Goal: Information Seeking & Learning: Learn about a topic

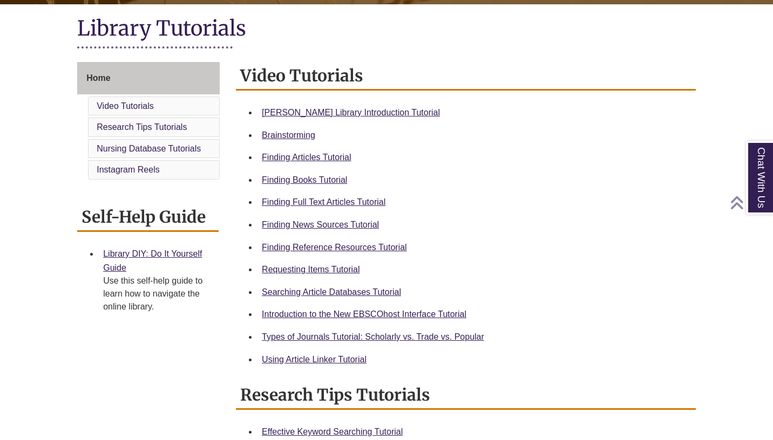
scroll to position [248, 0]
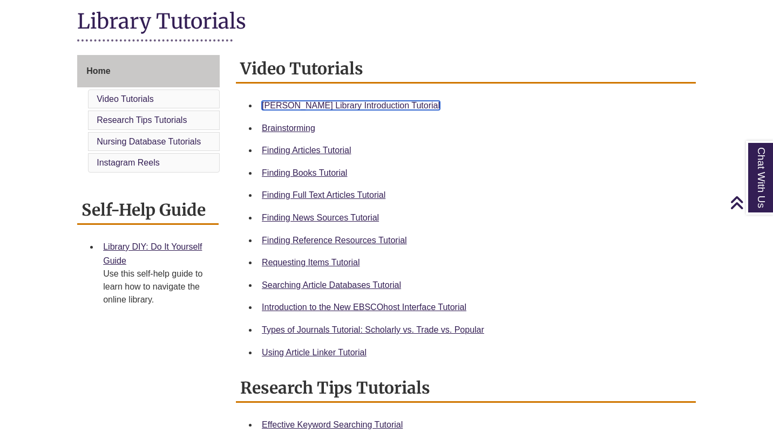
click at [354, 106] on link "[PERSON_NAME] Library Introduction Tutorial" at bounding box center [351, 105] width 178 height 9
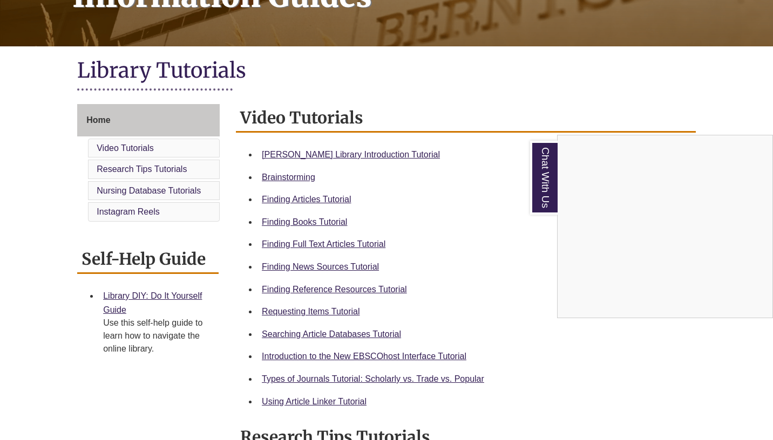
scroll to position [200, 0]
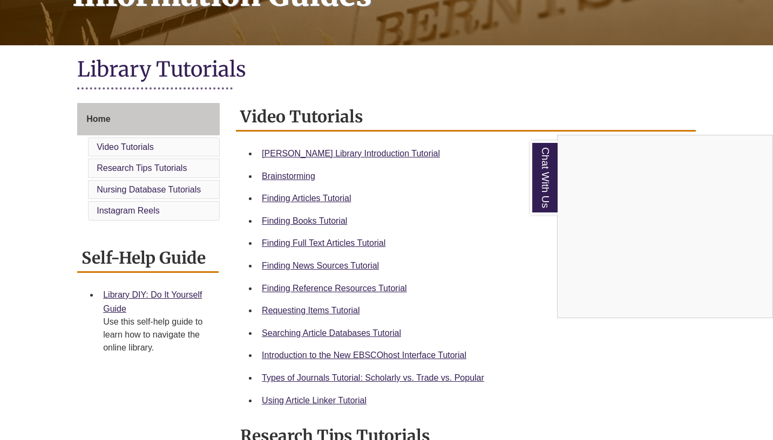
click at [304, 289] on div "Chat With Us" at bounding box center [386, 220] width 773 height 440
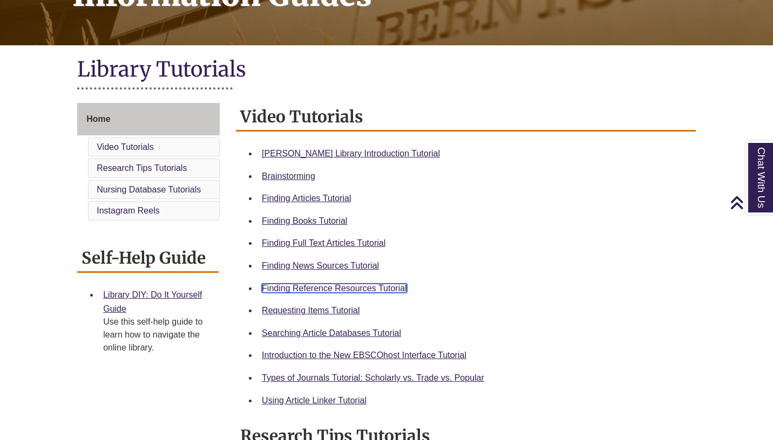
click at [300, 289] on link "Finding Reference Resources Tutorial" at bounding box center [334, 288] width 145 height 9
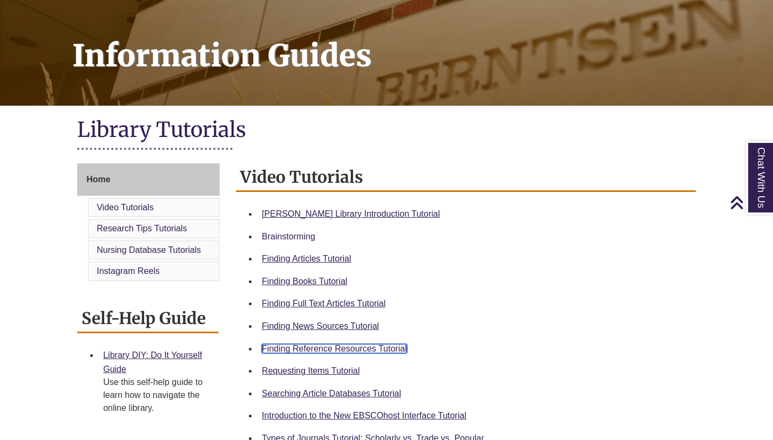
scroll to position [140, 0]
click at [315, 348] on link "Finding Reference Resources Tutorial" at bounding box center [334, 348] width 145 height 9
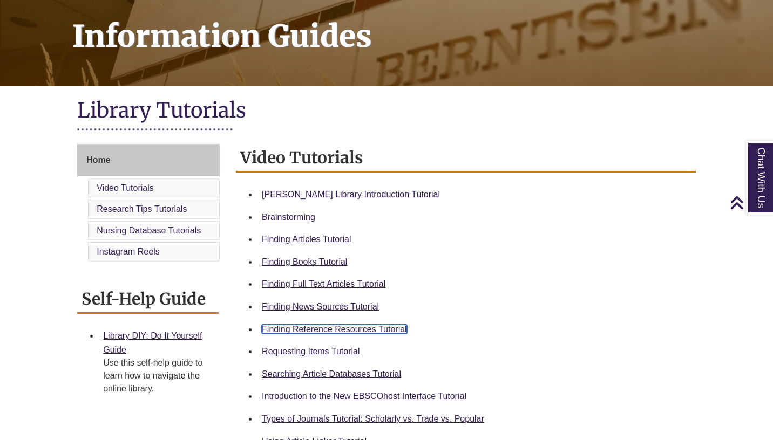
scroll to position [166, 0]
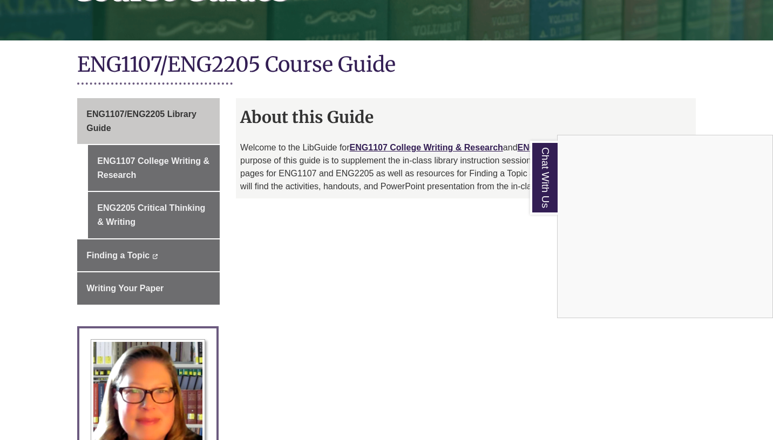
scroll to position [208, 0]
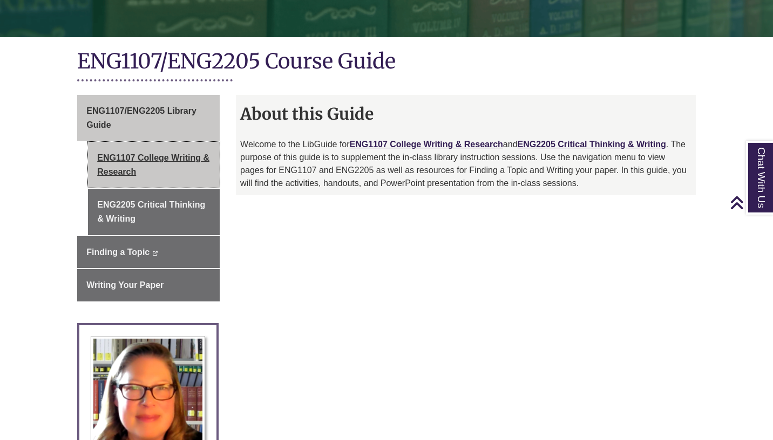
click at [180, 164] on link "ENG1107 College Writing & Research" at bounding box center [154, 165] width 132 height 46
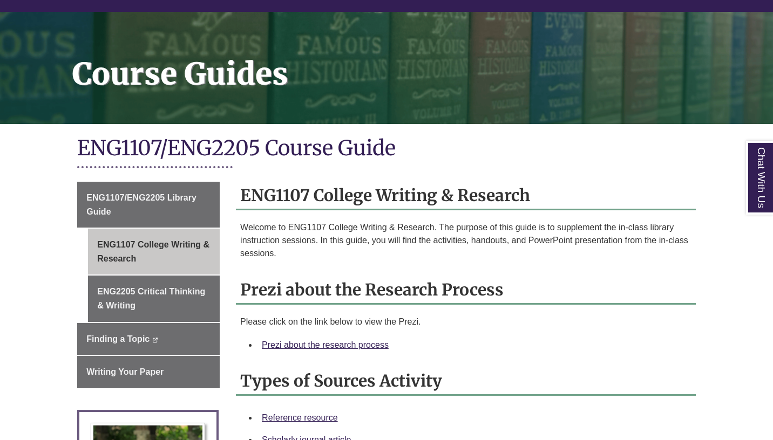
scroll to position [126, 0]
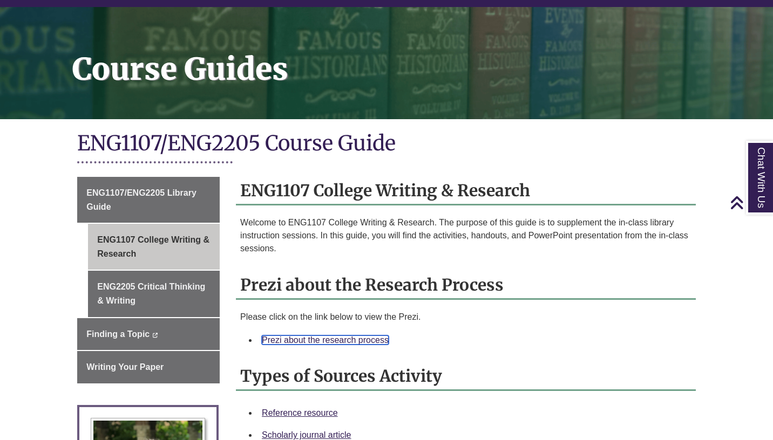
click at [296, 339] on link "Prezi about the research process" at bounding box center [325, 340] width 127 height 9
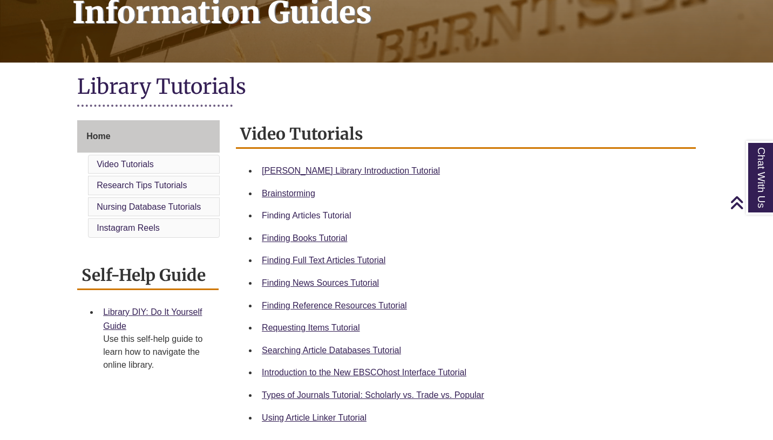
scroll to position [185, 0]
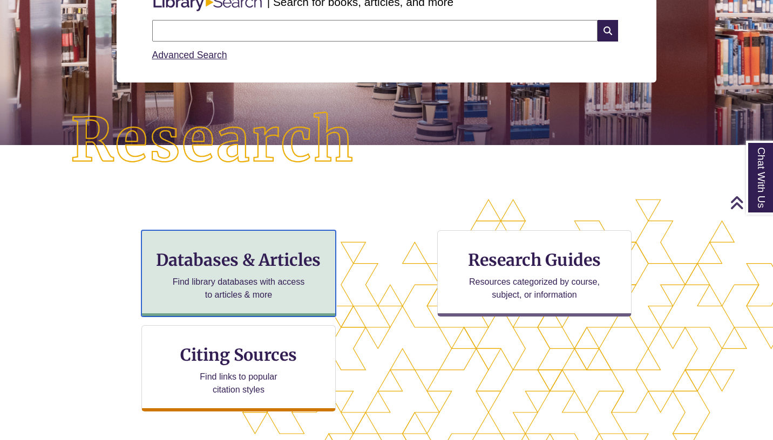
click at [273, 260] on h3 "Databases & Articles" at bounding box center [239, 260] width 176 height 21
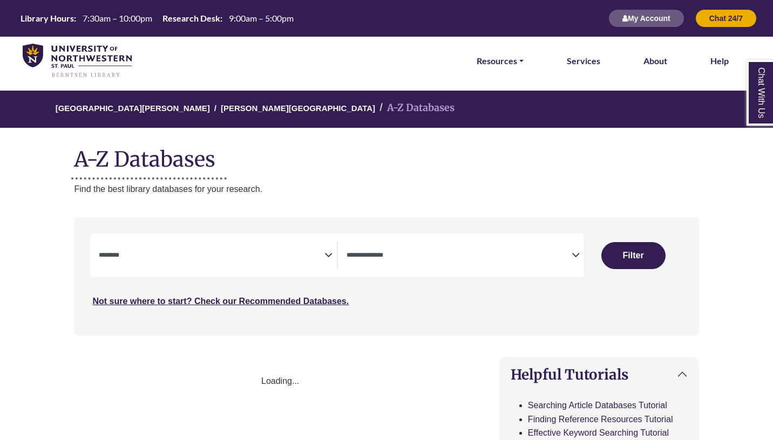
select select "Database Subject Filter"
select select "Database Types Filter"
select select "Database Subject Filter"
select select "Database Types Filter"
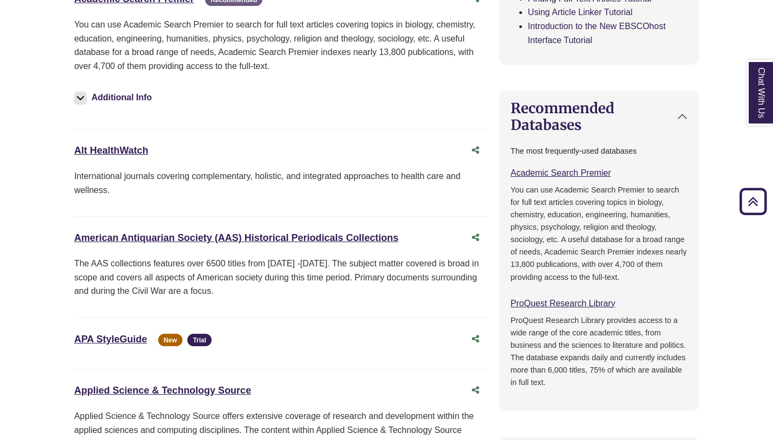
scroll to position [311, 0]
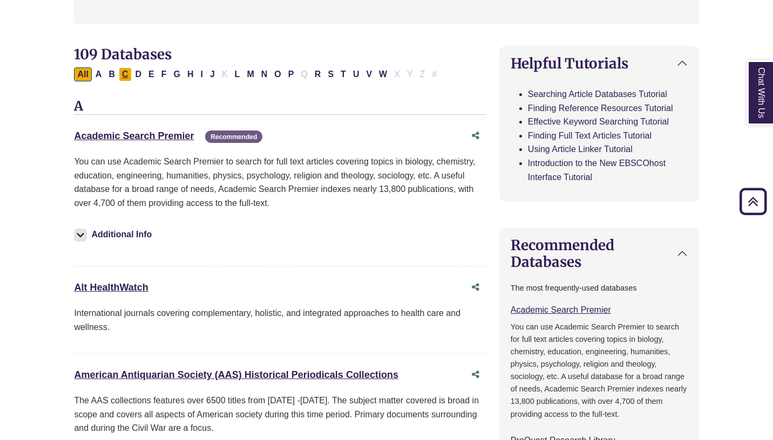
click at [125, 77] on button "C" at bounding box center [125, 74] width 13 height 14
select select "Database Subject Filter"
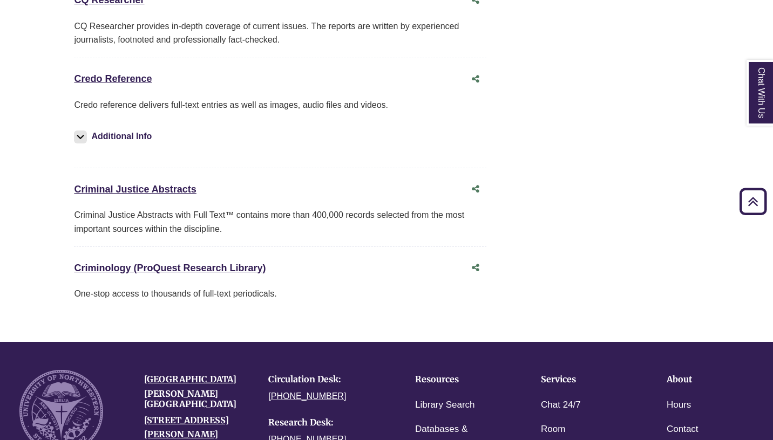
scroll to position [1411, 0]
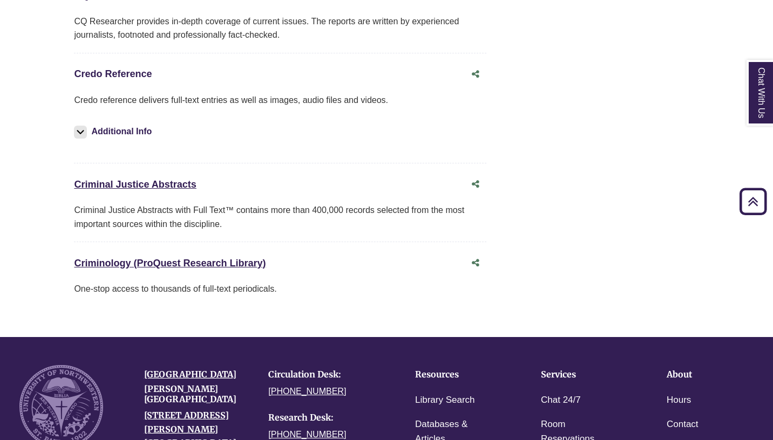
click at [138, 77] on link "Credo Reference This link opens in a new window" at bounding box center [113, 74] width 78 height 11
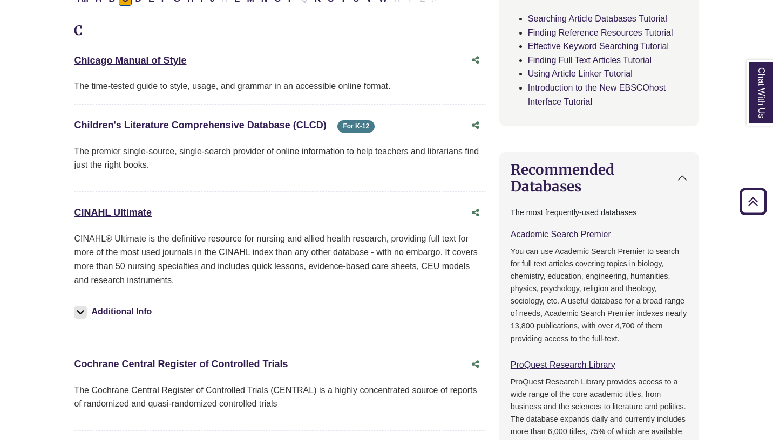
scroll to position [0, 0]
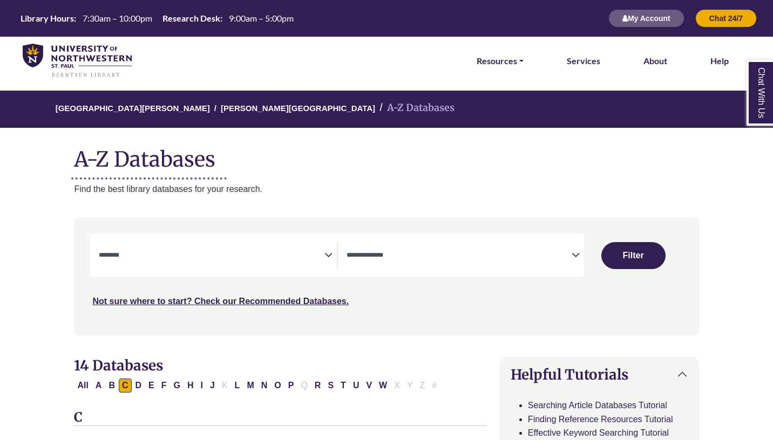
click at [506, 250] on span "Search filters" at bounding box center [458, 253] width 225 height 9
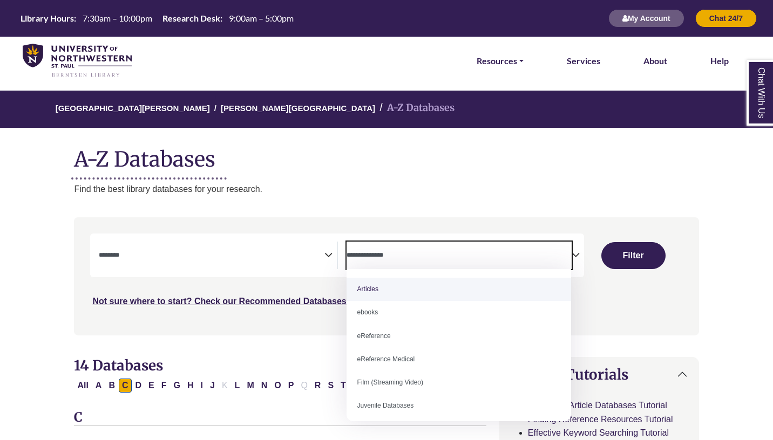
select select "*****"
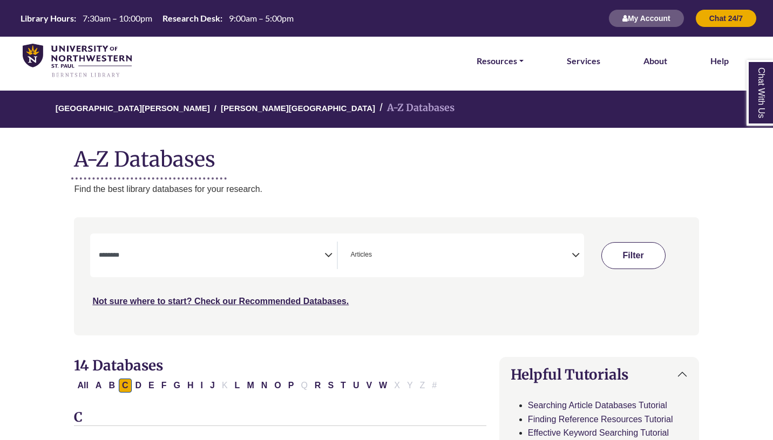
click at [641, 256] on button "Filter" at bounding box center [633, 255] width 64 height 27
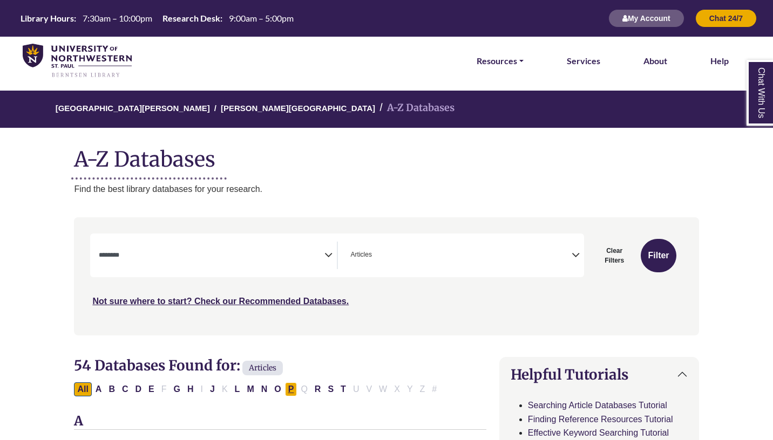
click at [287, 388] on button "P" at bounding box center [291, 390] width 12 height 14
select select "Database Subject Filter"
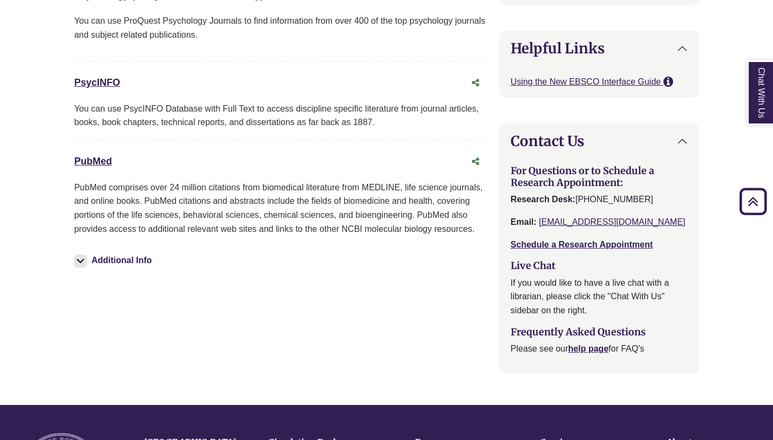
scroll to position [1018, 0]
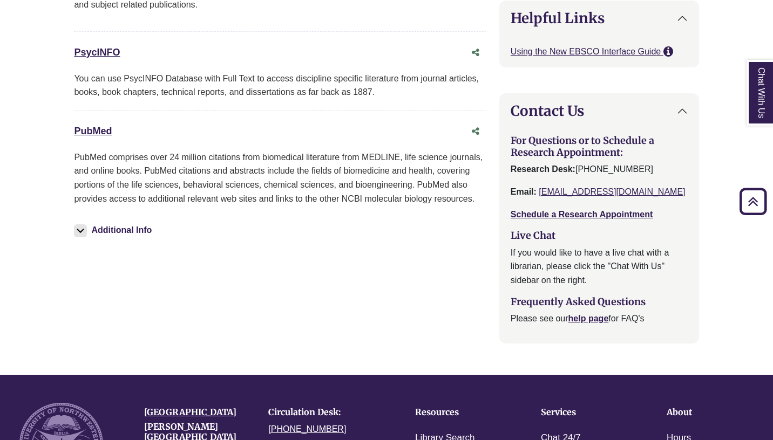
click at [93, 229] on button "Additional Info" at bounding box center [114, 230] width 81 height 15
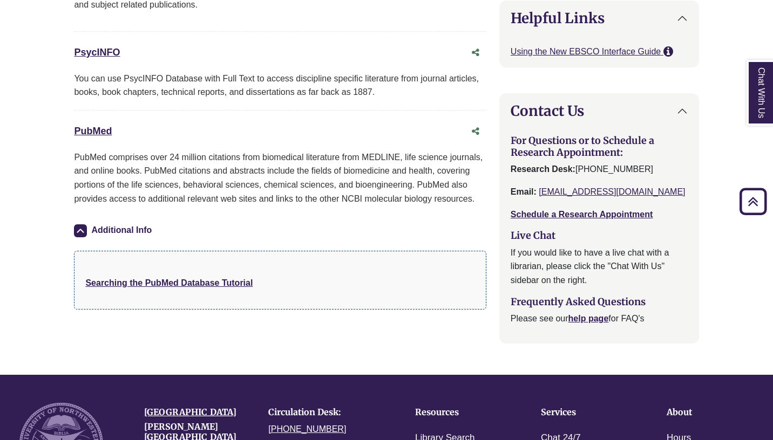
click at [99, 228] on button "Additional Info" at bounding box center [114, 230] width 81 height 15
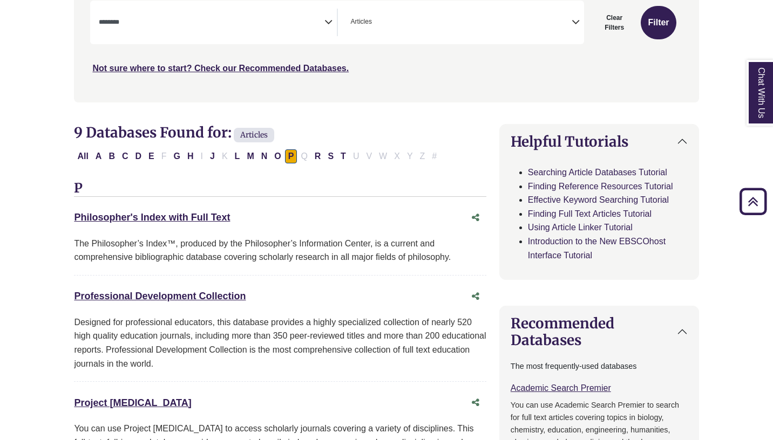
scroll to position [236, 0]
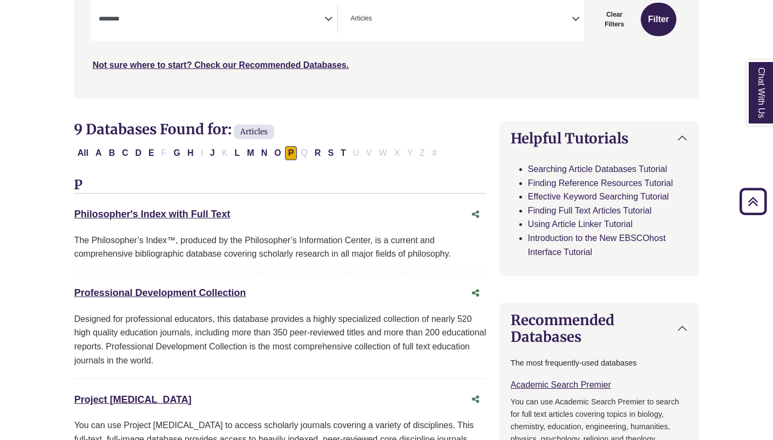
click at [262, 133] on span "Articles" at bounding box center [254, 132] width 40 height 15
click at [255, 127] on span "Articles" at bounding box center [254, 132] width 40 height 15
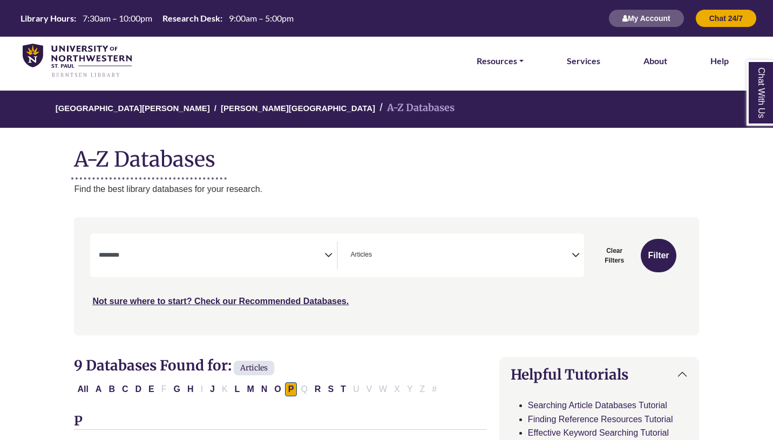
click at [399, 245] on span "× Articles" at bounding box center [458, 256] width 225 height 28
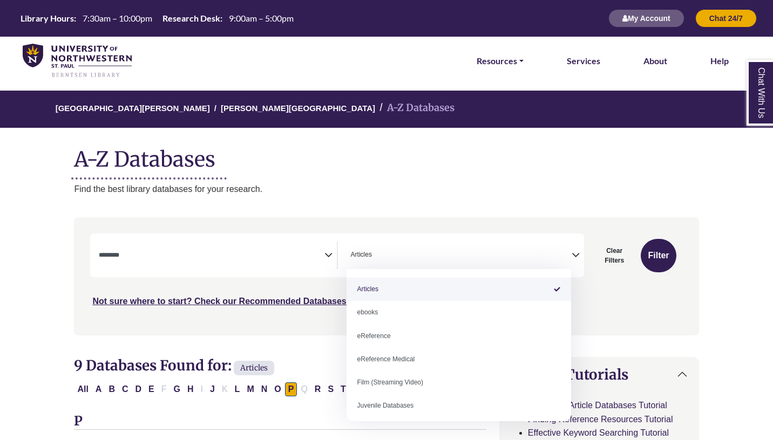
select select "Database Types Filter"
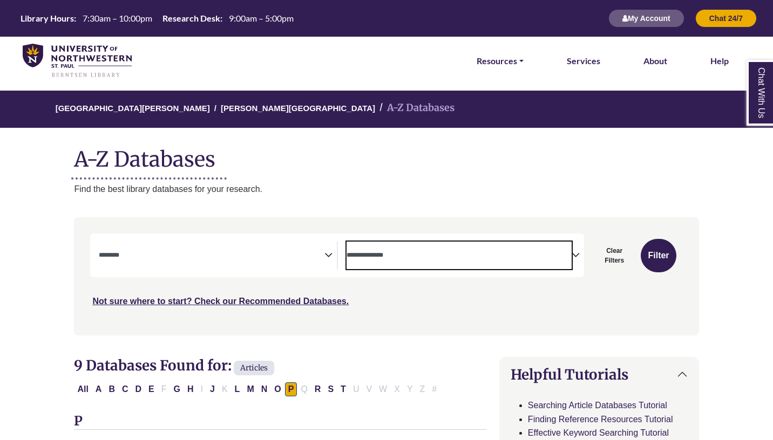
click at [570, 249] on span "Search filters" at bounding box center [458, 253] width 225 height 9
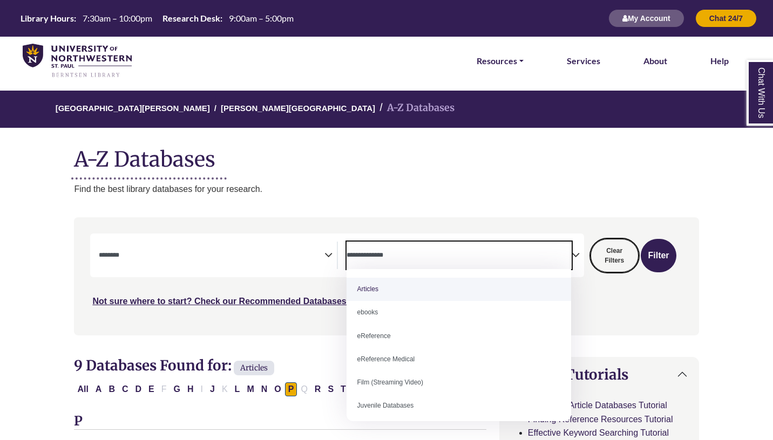
click at [603, 254] on button "Clear Filters" at bounding box center [614, 255] width 48 height 33
select select "Database Subject Filter"
select select "Database Types Filter"
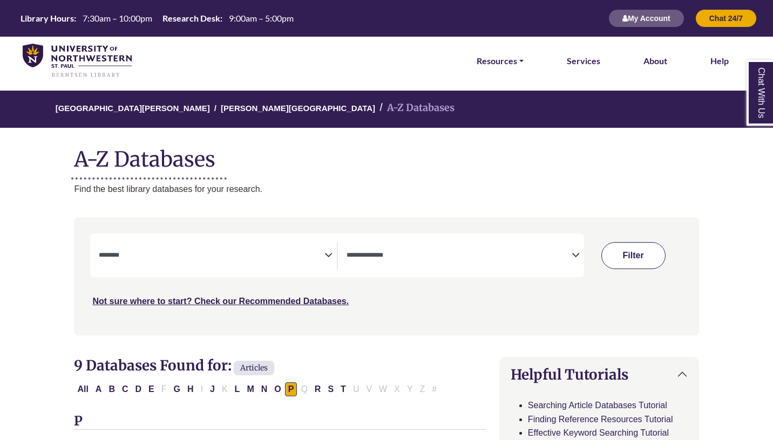
select select "Database Subject Filter"
select select "Database Types Filter"
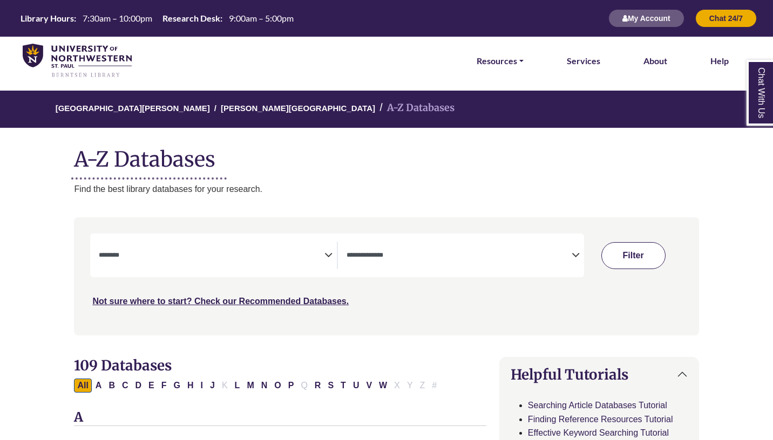
click at [626, 254] on button "Filter" at bounding box center [633, 255] width 64 height 27
select select "Database Subject Filter"
select select "Database Types Filter"
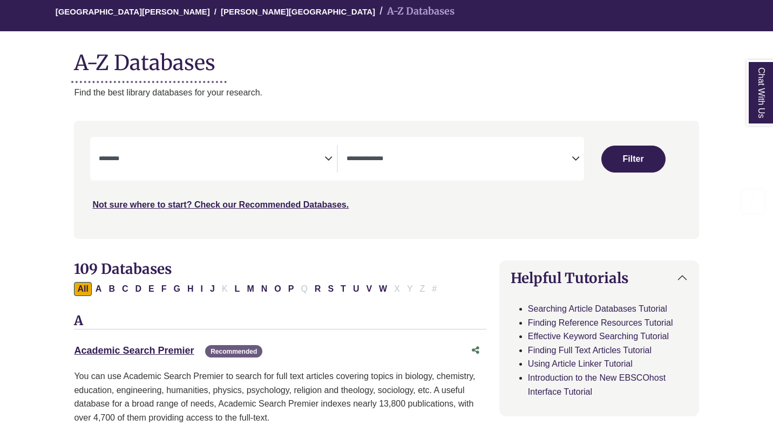
scroll to position [129, 0]
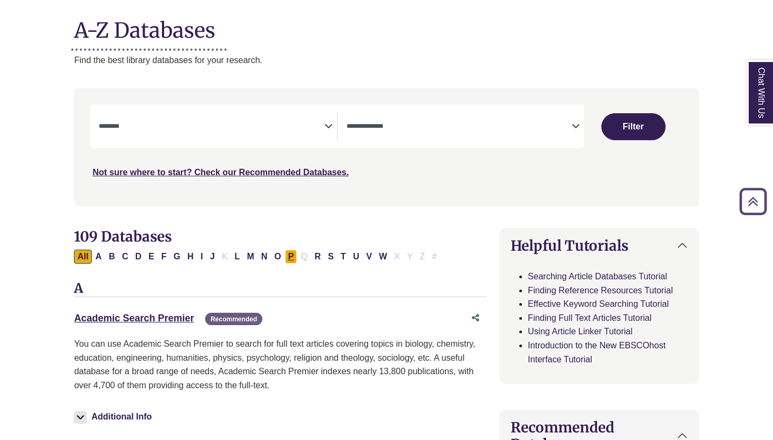
click at [294, 254] on button "P" at bounding box center [291, 257] width 12 height 14
select select "Database Subject Filter"
select select "Database Types Filter"
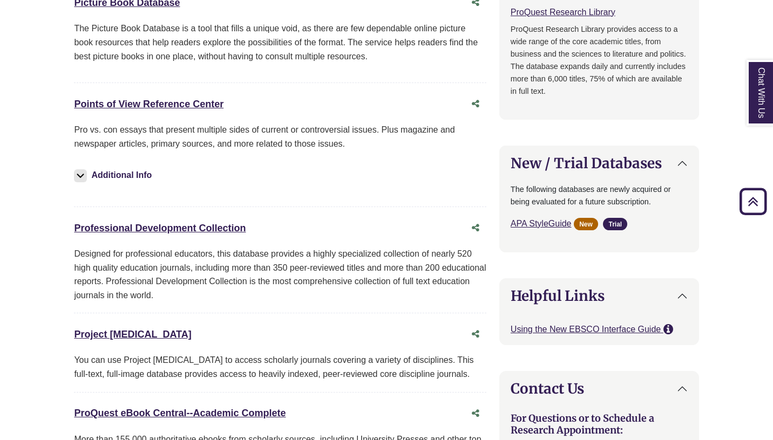
scroll to position [730, 0]
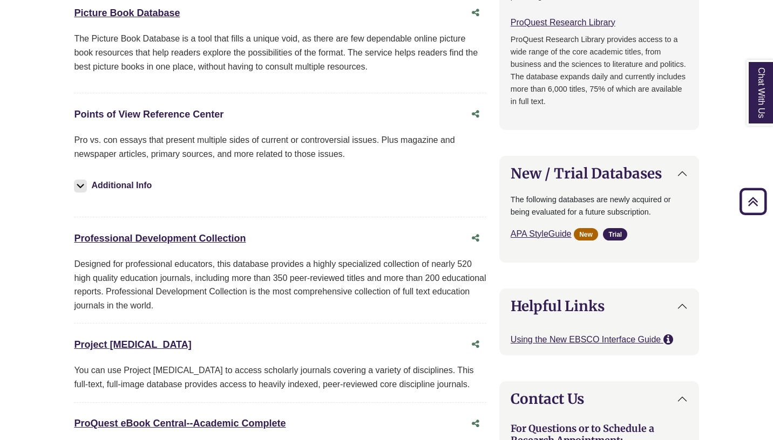
click at [209, 113] on link "Points of View Reference Center This link opens in a new window" at bounding box center [149, 114] width 150 height 11
